Goal: Transaction & Acquisition: Purchase product/service

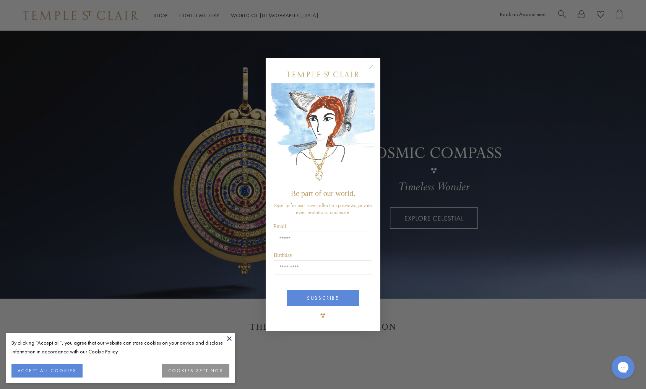
click at [156, 15] on div "Close dialog Be part of our world. Sign up for exclusive collection previews, p…" at bounding box center [323, 194] width 646 height 389
click at [369, 67] on circle "Close dialog" at bounding box center [371, 66] width 9 height 9
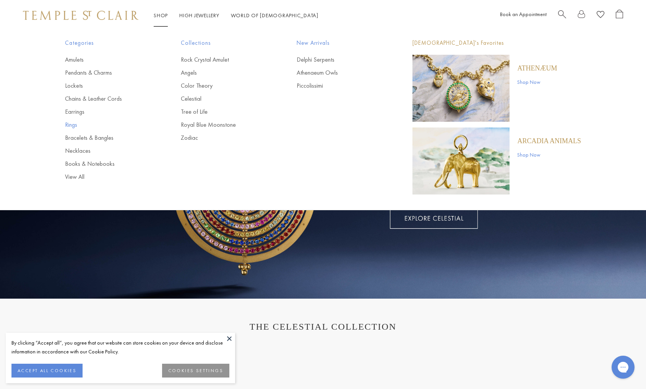
click at [70, 125] on link "Rings" at bounding box center [107, 124] width 85 height 8
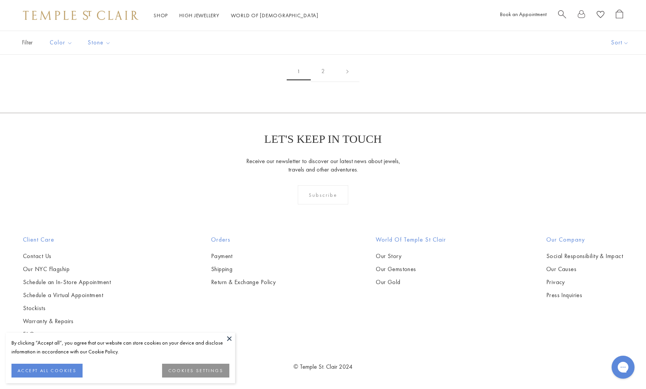
scroll to position [1466, 0]
click at [0, 0] on img at bounding box center [0, 0] width 0 height 0
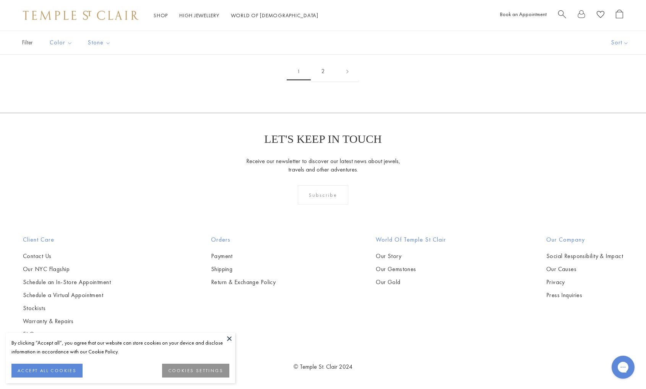
click at [323, 82] on link "2" at bounding box center [323, 71] width 25 height 21
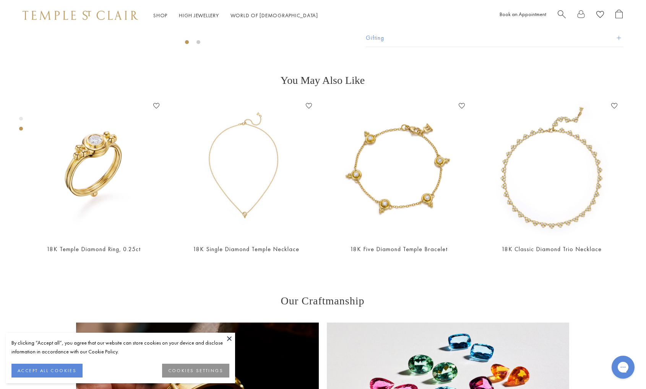
scroll to position [31, 0]
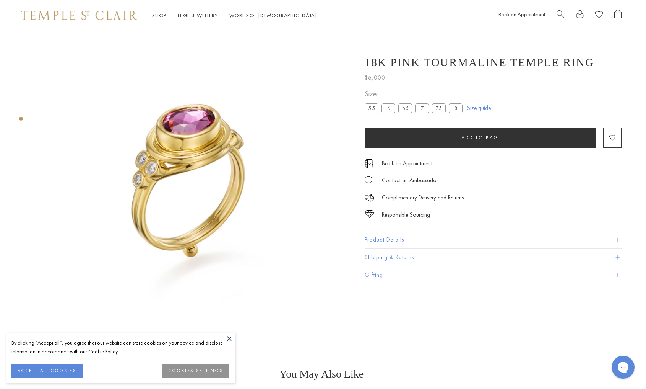
scroll to position [0, 2]
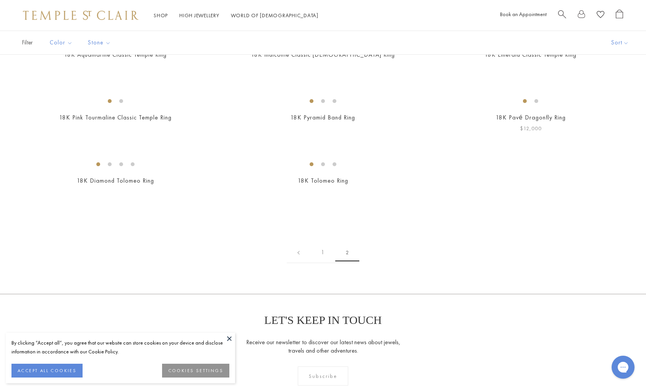
scroll to position [96, 0]
click at [0, 0] on img at bounding box center [0, 0] width 0 height 0
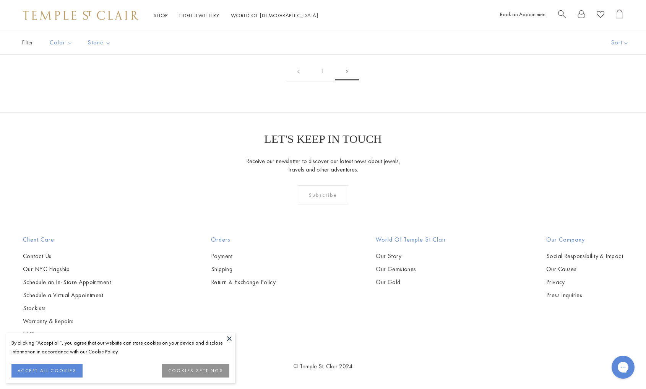
scroll to position [281, 0]
click at [0, 0] on img at bounding box center [0, 0] width 0 height 0
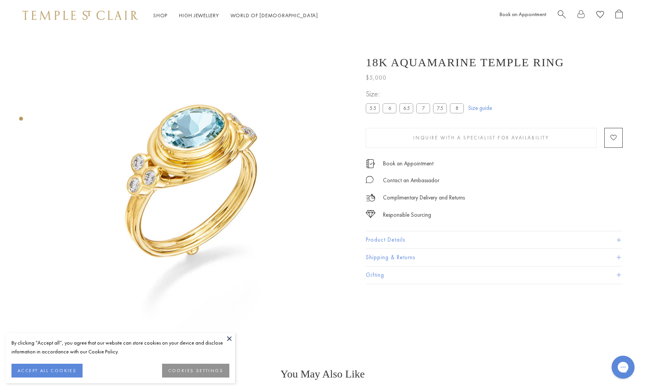
scroll to position [0, 0]
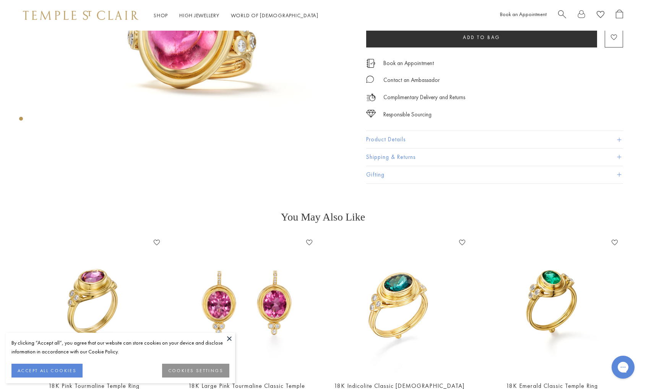
scroll to position [161, 0]
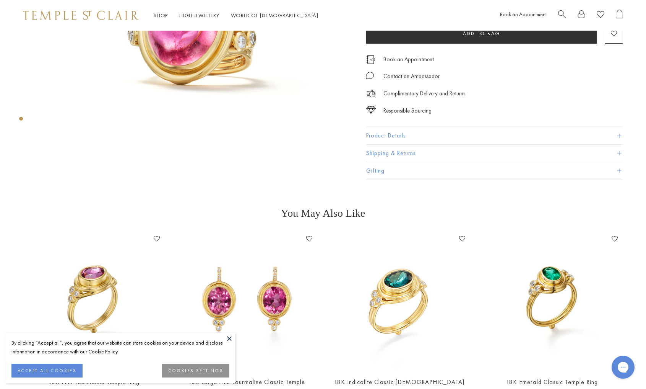
click at [543, 299] on img at bounding box center [553, 302] width 138 height 138
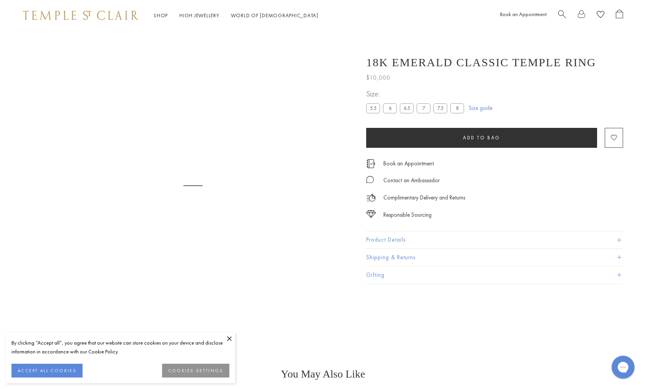
scroll to position [31, 0]
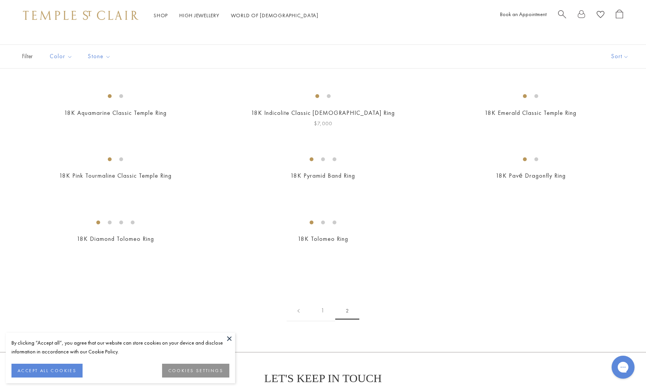
scroll to position [23, 0]
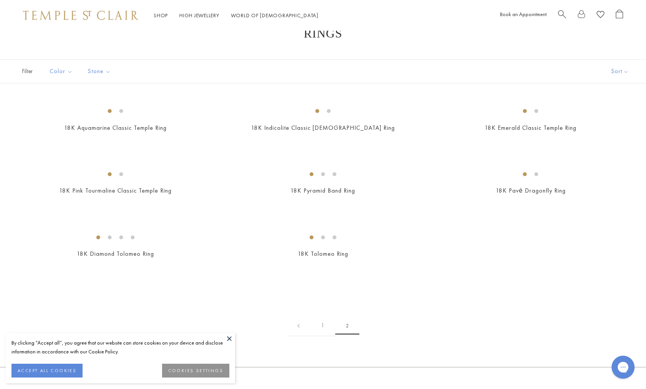
click at [626, 71] on button "Sort" at bounding box center [620, 71] width 52 height 23
click at [608, 105] on button "Best selling" at bounding box center [609, 106] width 73 height 19
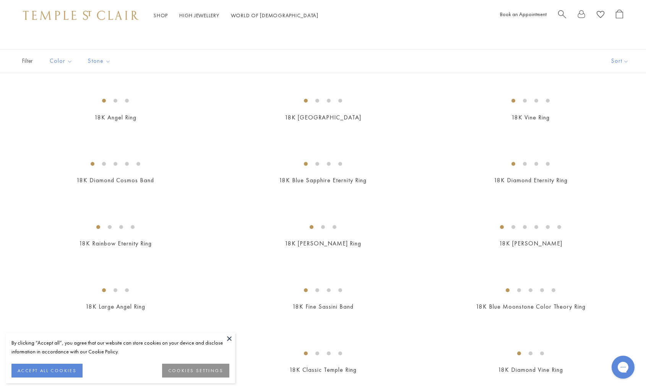
scroll to position [32, 0]
click at [0, 0] on img at bounding box center [0, 0] width 0 height 0
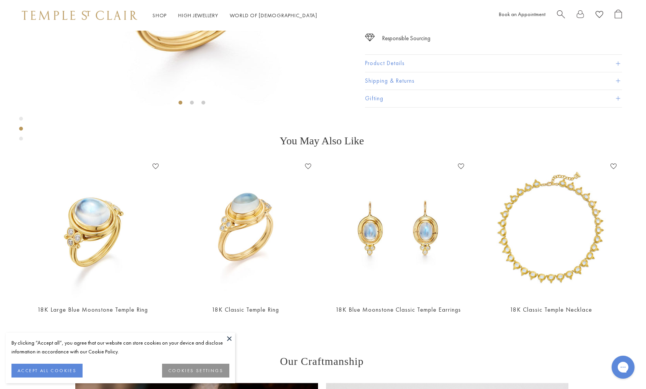
scroll to position [218, 1]
